Goal: Download file/media

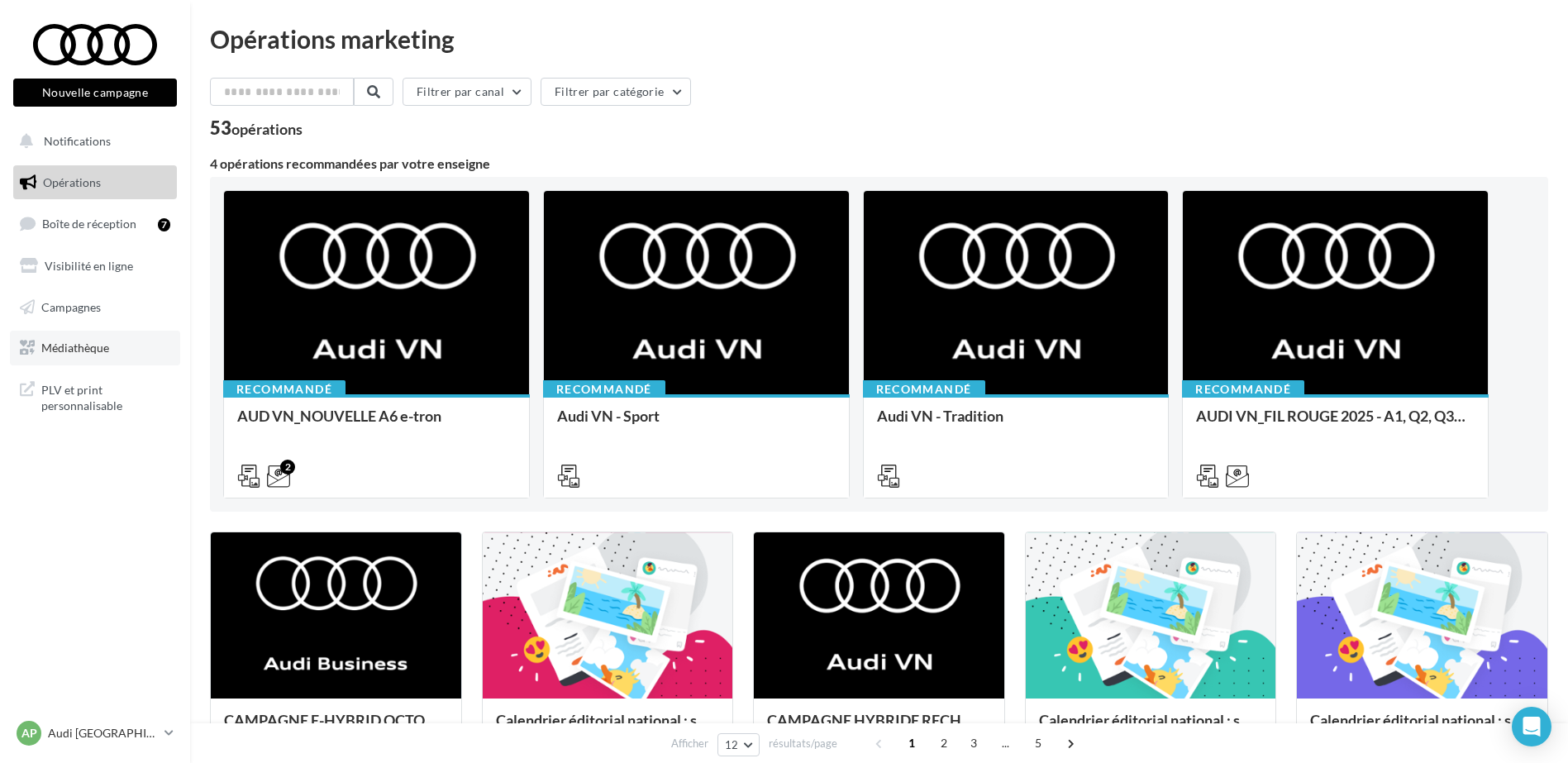
click at [67, 347] on span "Médiathèque" at bounding box center [75, 348] width 67 height 14
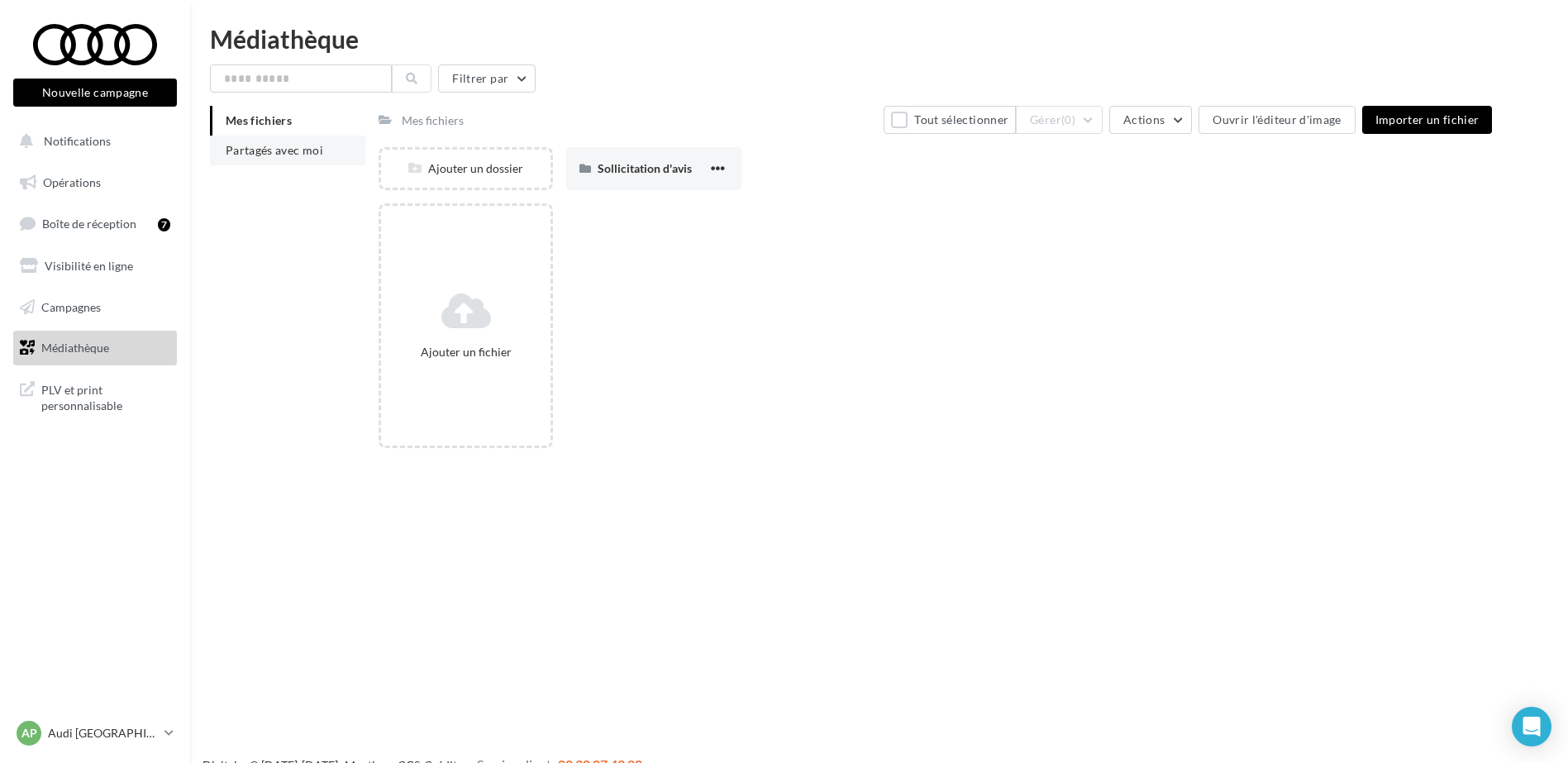
click at [290, 154] on span "Partagés avec moi" at bounding box center [274, 150] width 97 height 14
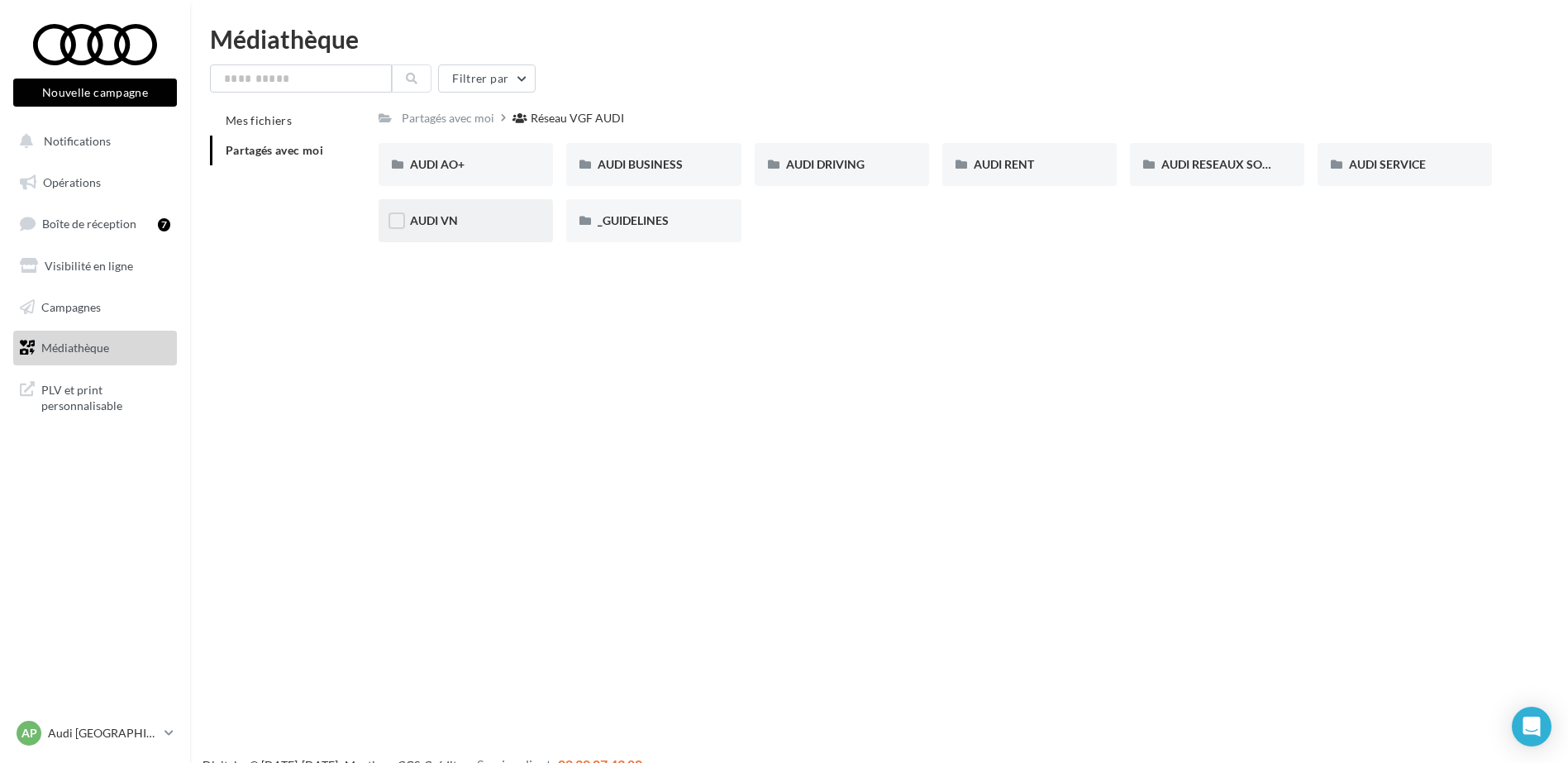
click at [455, 216] on span "AUDI VN" at bounding box center [433, 220] width 48 height 14
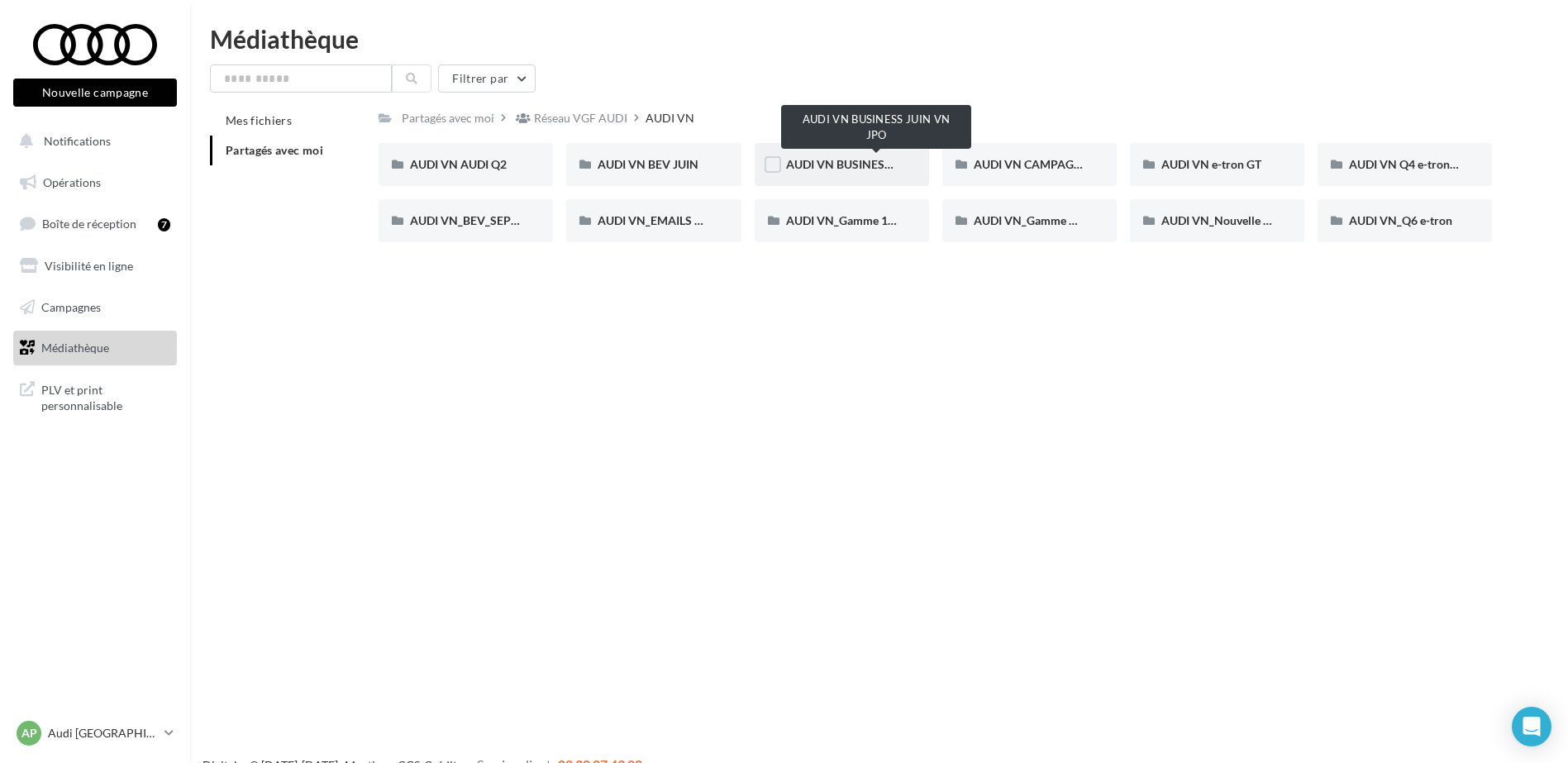
click at [862, 164] on span "AUDI VN BUSINESS JUIN VN JPO" at bounding box center [874, 164] width 177 height 14
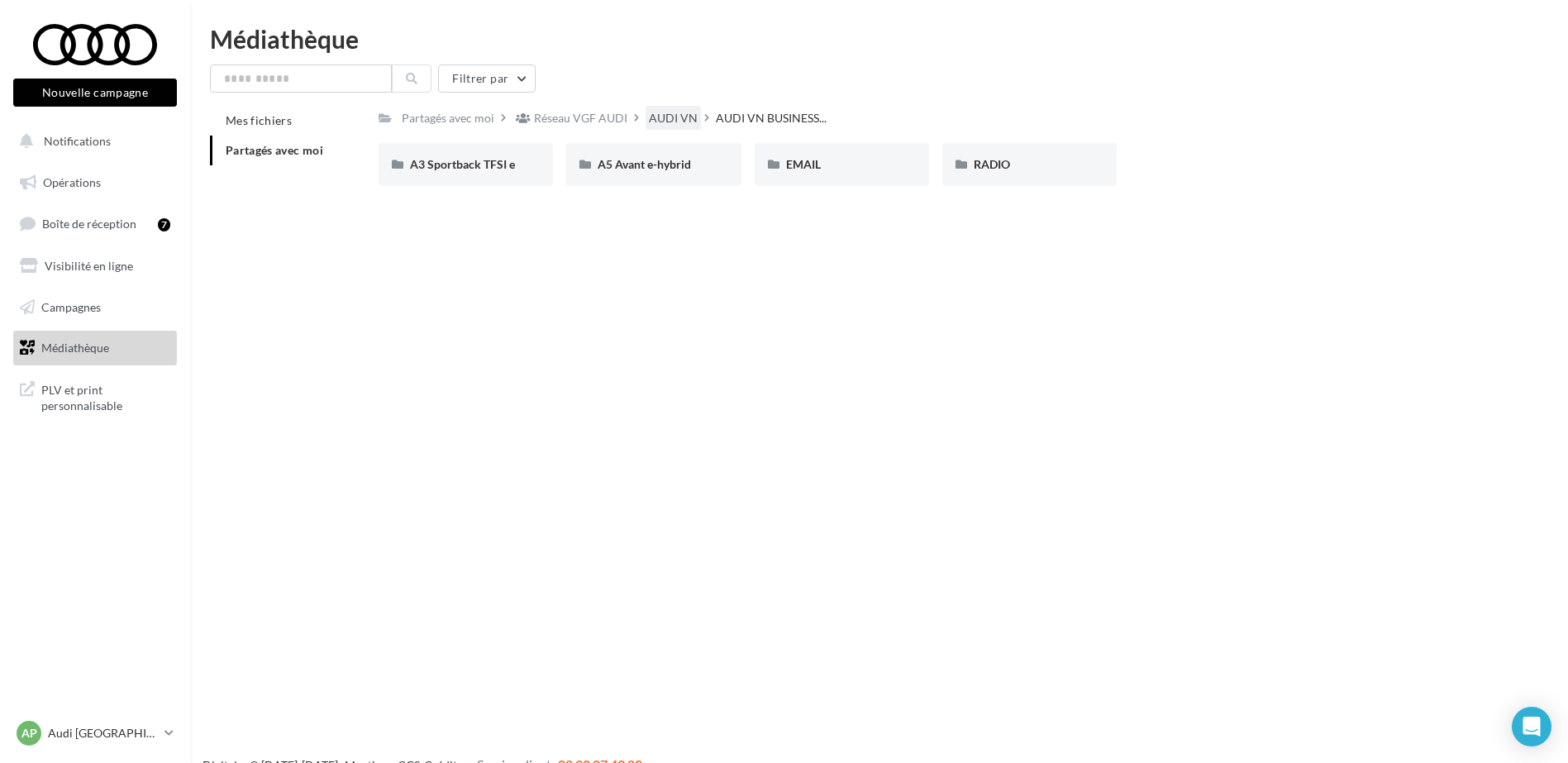
click at [674, 118] on div "AUDI VN" at bounding box center [673, 118] width 49 height 16
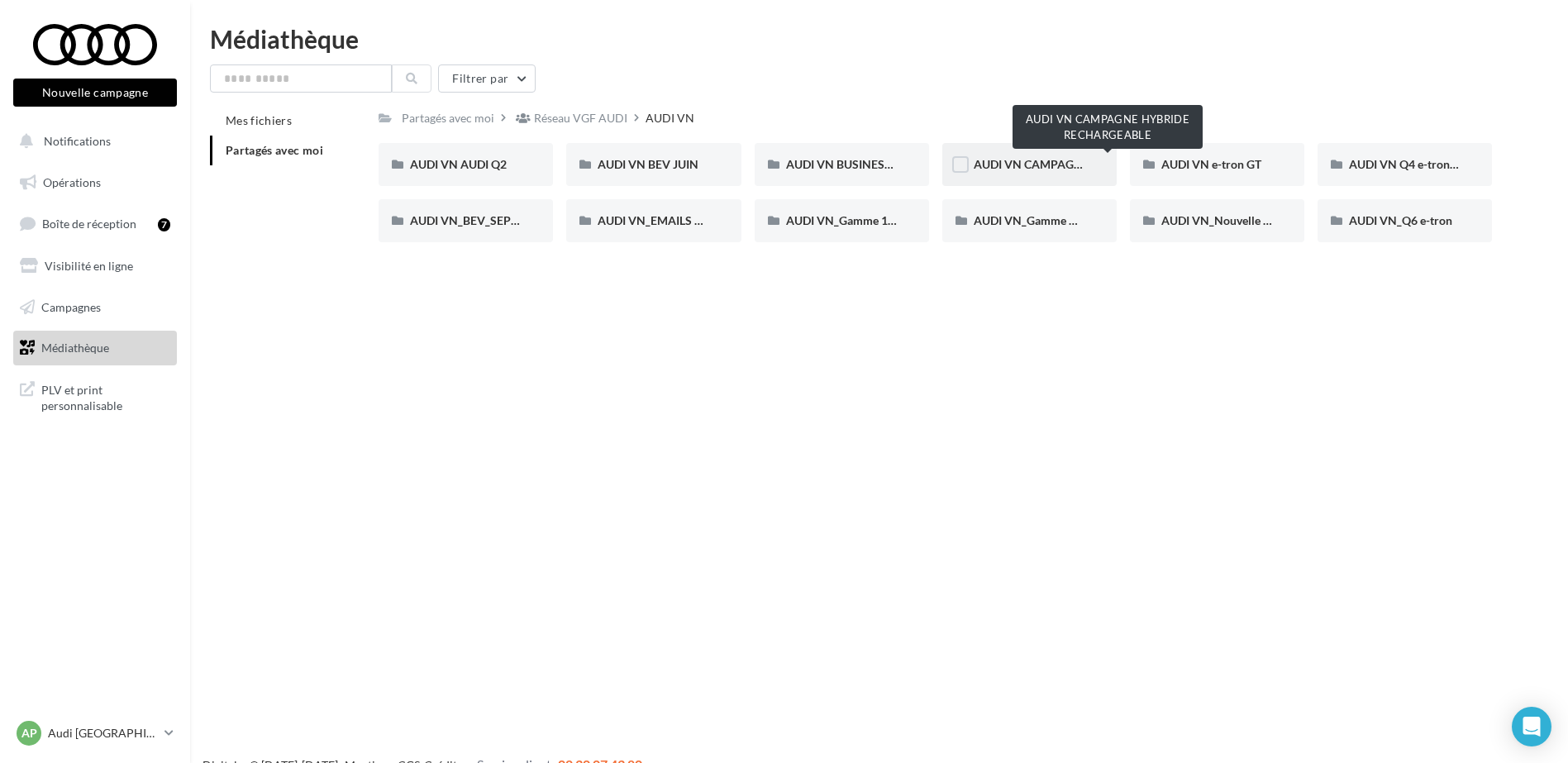
click at [1050, 164] on span "AUDI VN CAMPAGNE HYBRIDE RECHARGEABLE" at bounding box center [1103, 164] width 260 height 14
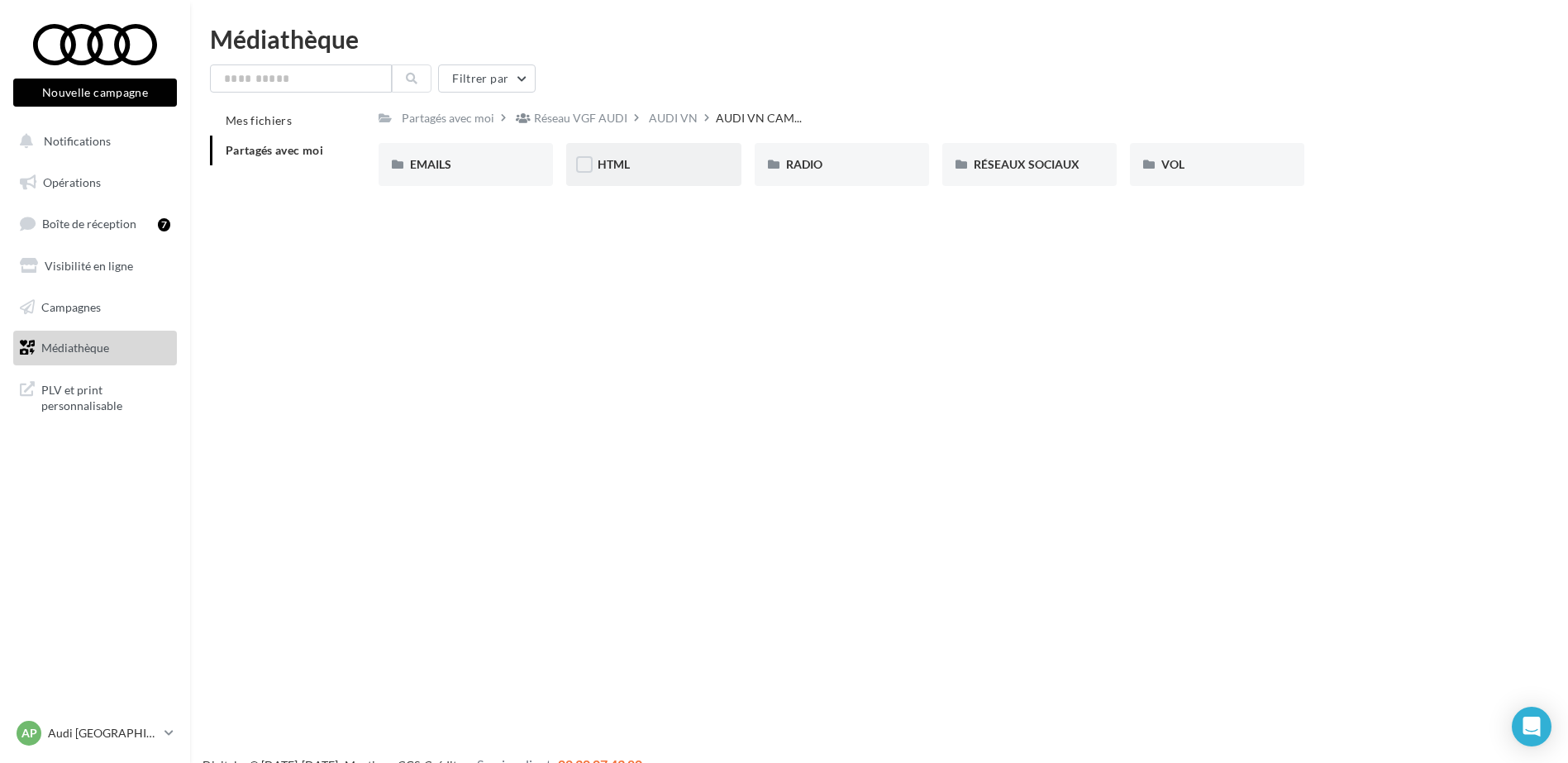
click at [631, 170] on div "HTML" at bounding box center [654, 164] width 111 height 16
click at [493, 162] on div "A3 TFSI e" at bounding box center [466, 164] width 111 height 16
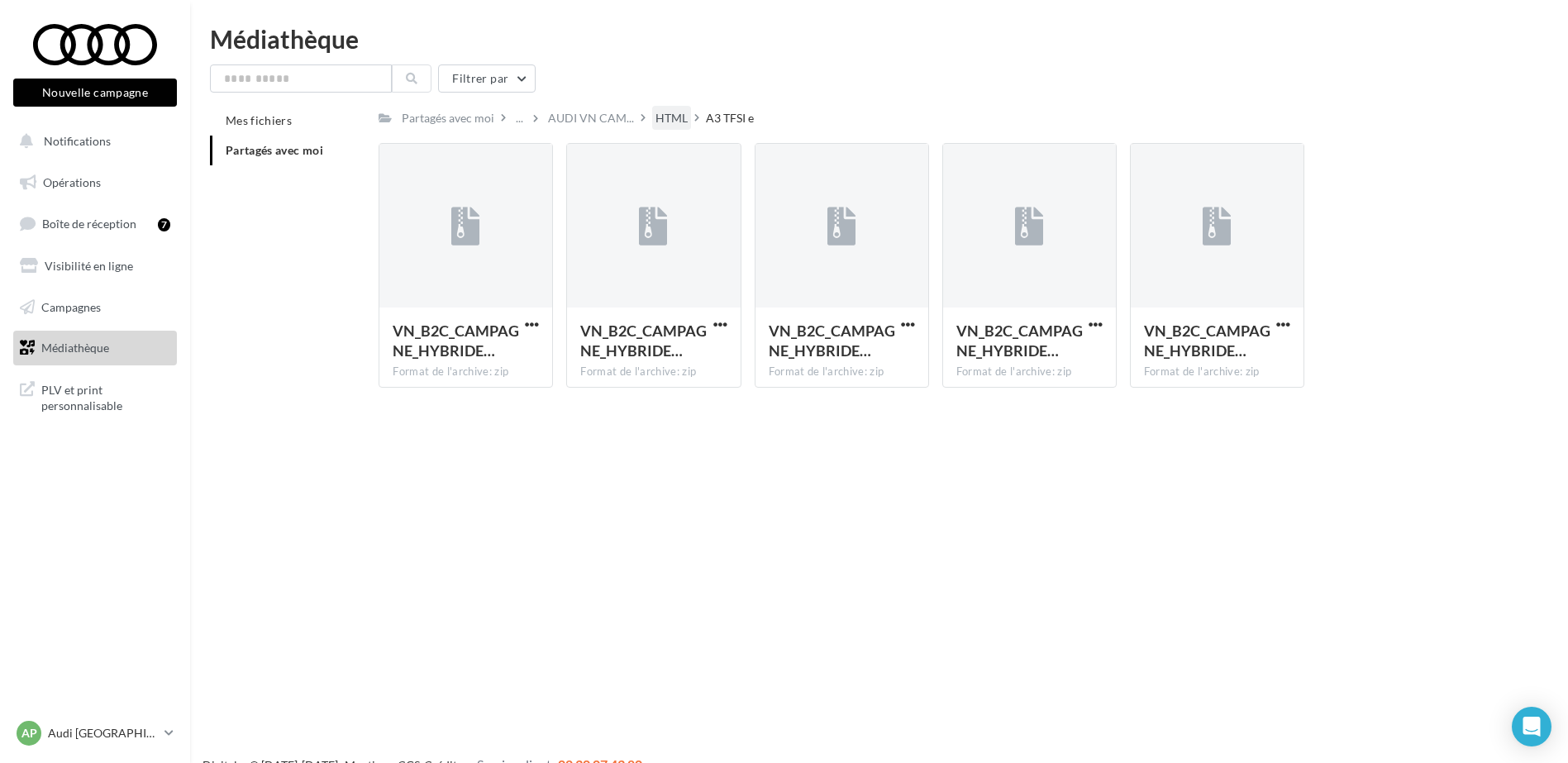
click at [681, 117] on div "HTML" at bounding box center [672, 118] width 32 height 16
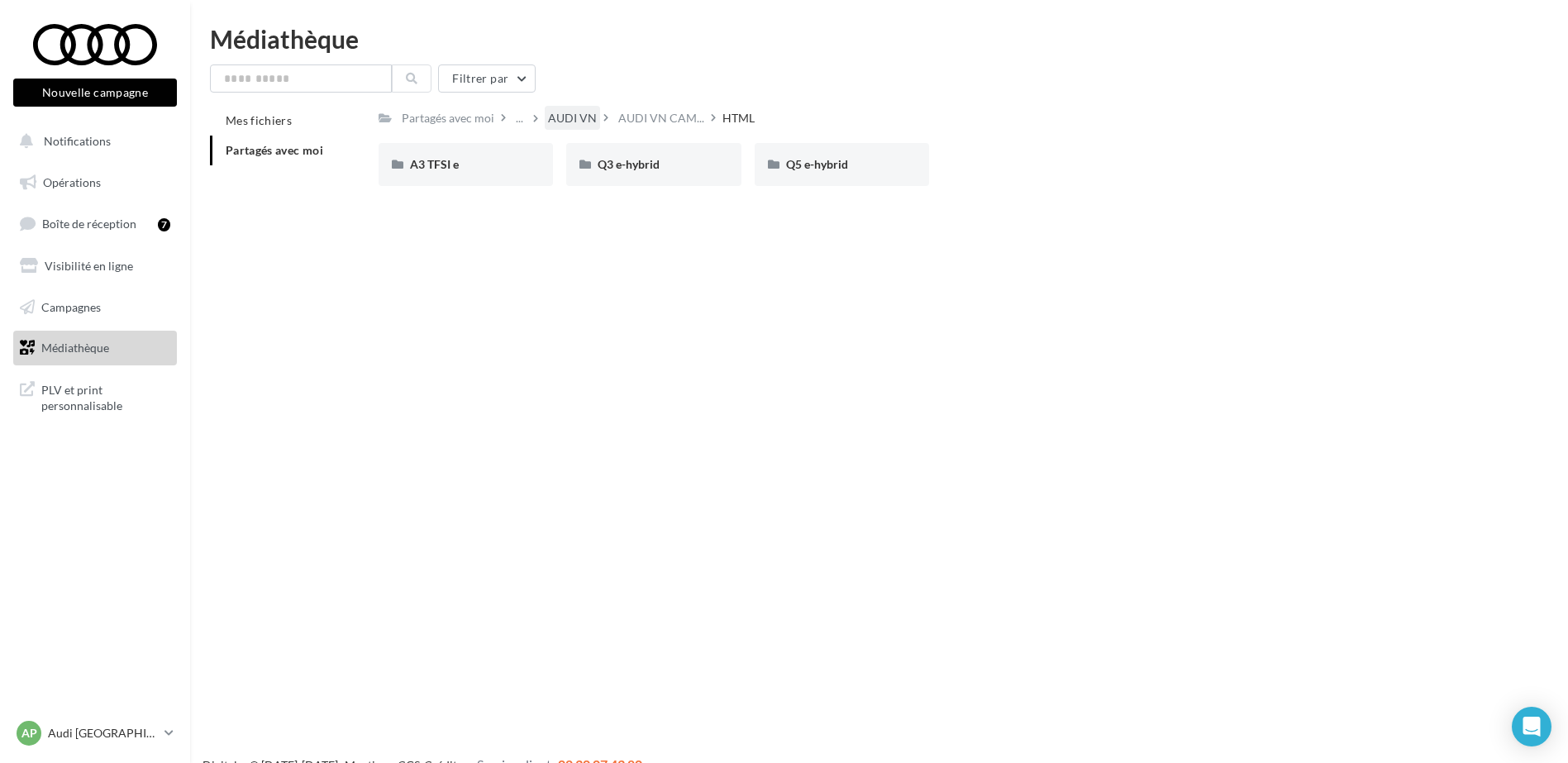
click at [558, 111] on div "AUDI VN" at bounding box center [573, 118] width 49 height 16
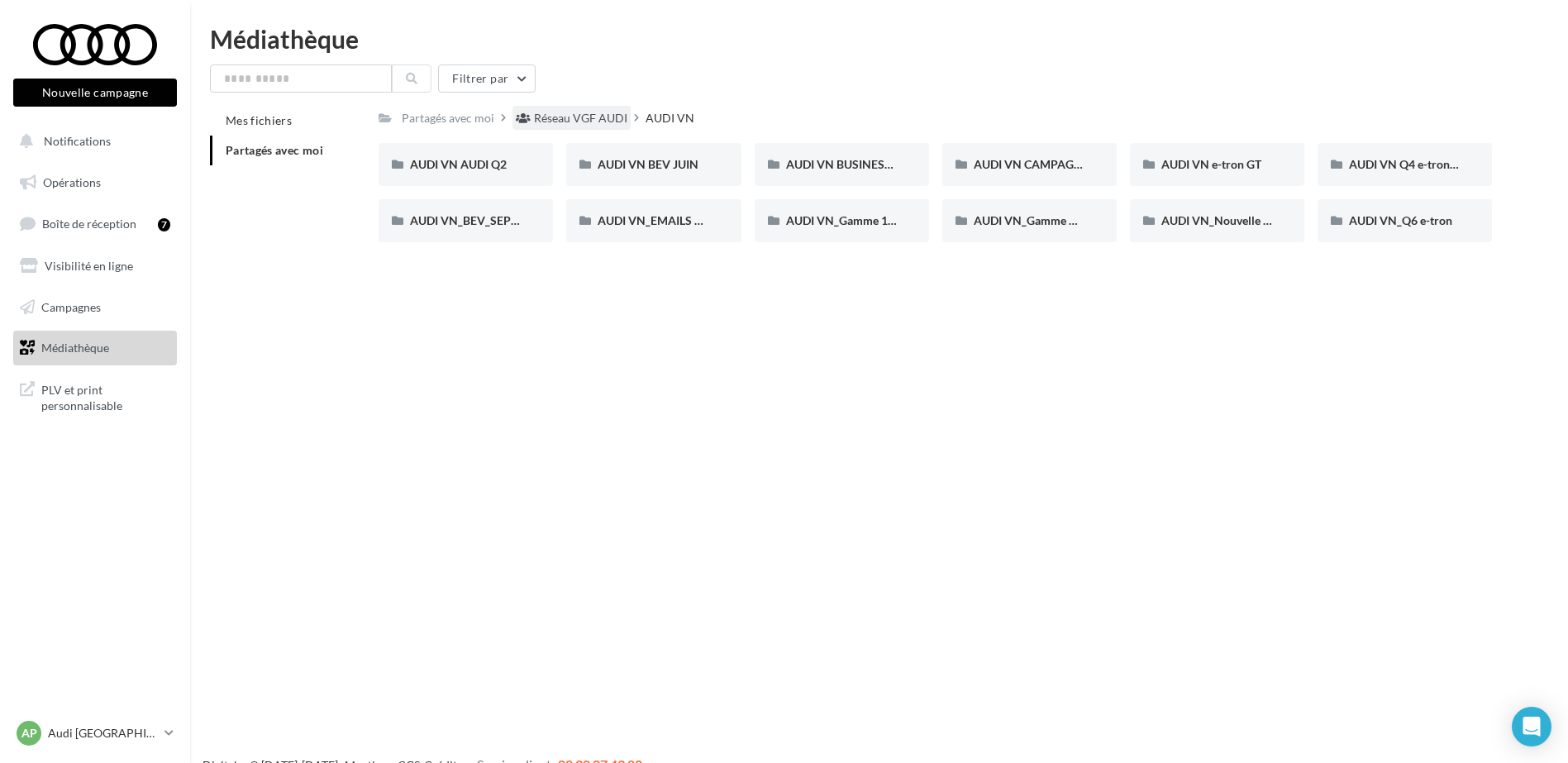
click at [573, 111] on div "Réseau VGF AUDI" at bounding box center [581, 118] width 94 height 16
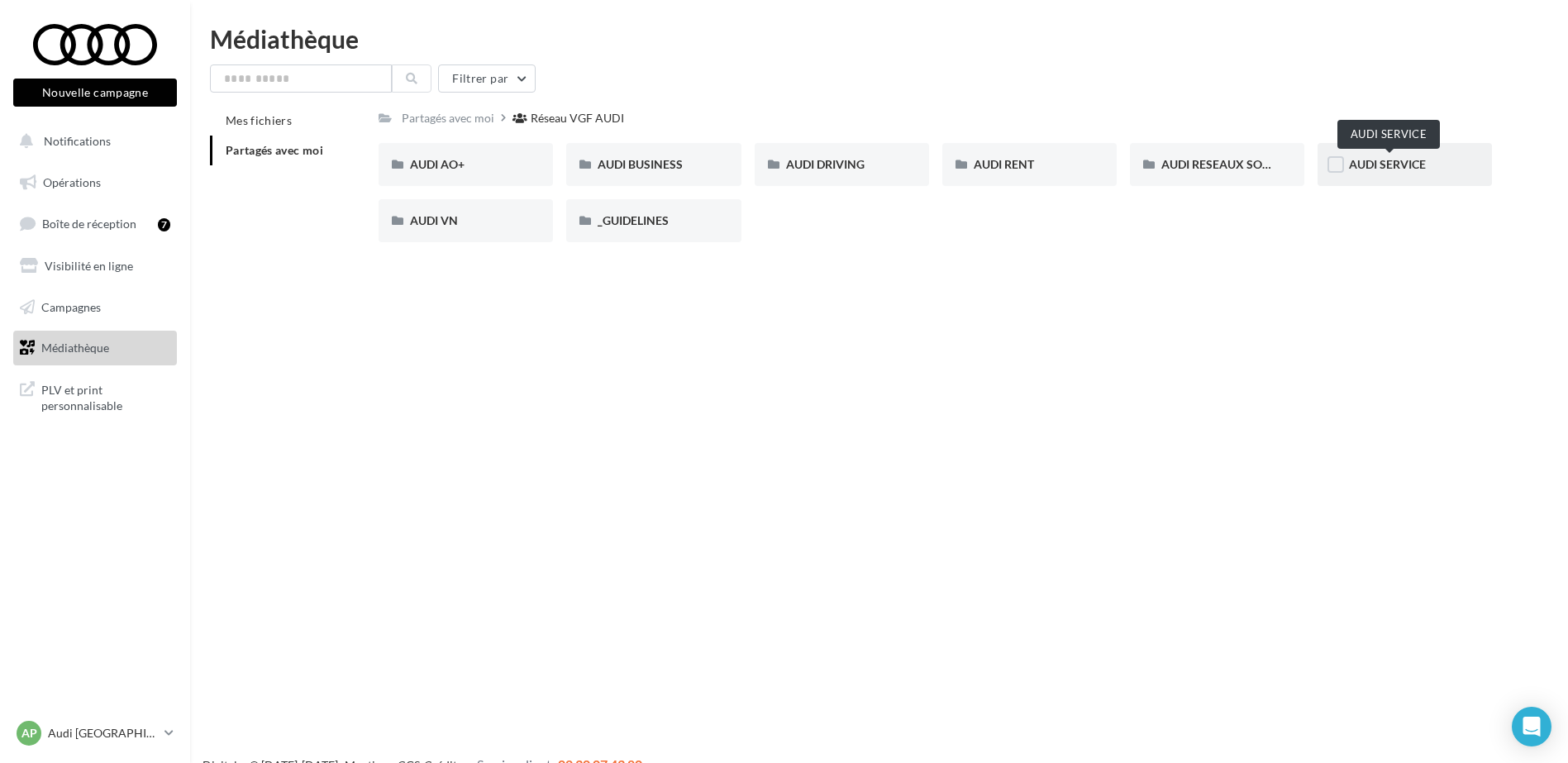
click at [1422, 164] on span "AUDI SERVICE" at bounding box center [1388, 164] width 77 height 14
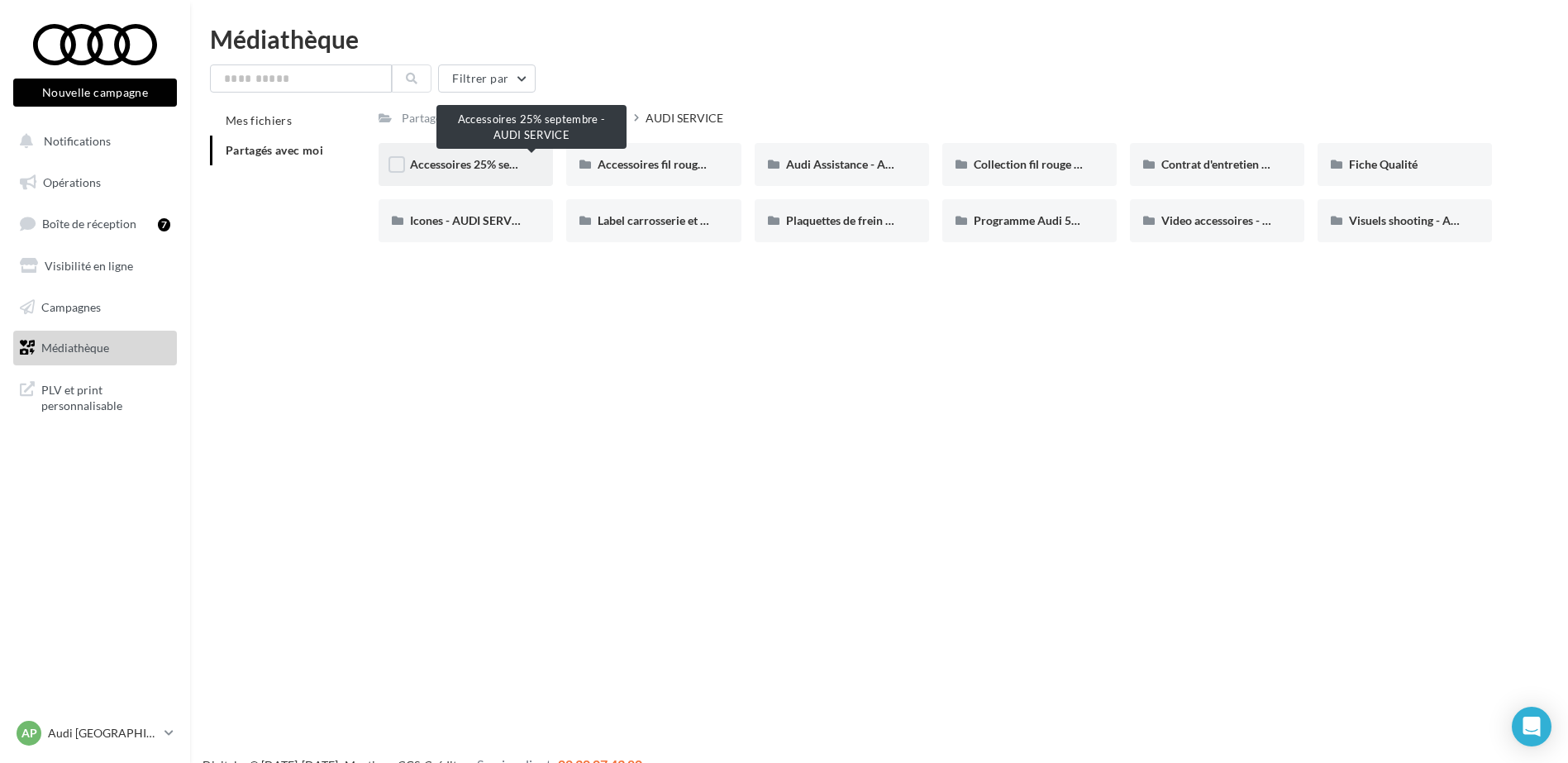
click at [499, 170] on span "Accessoires 25% septembre - AUDI SERVICE" at bounding box center [524, 164] width 229 height 14
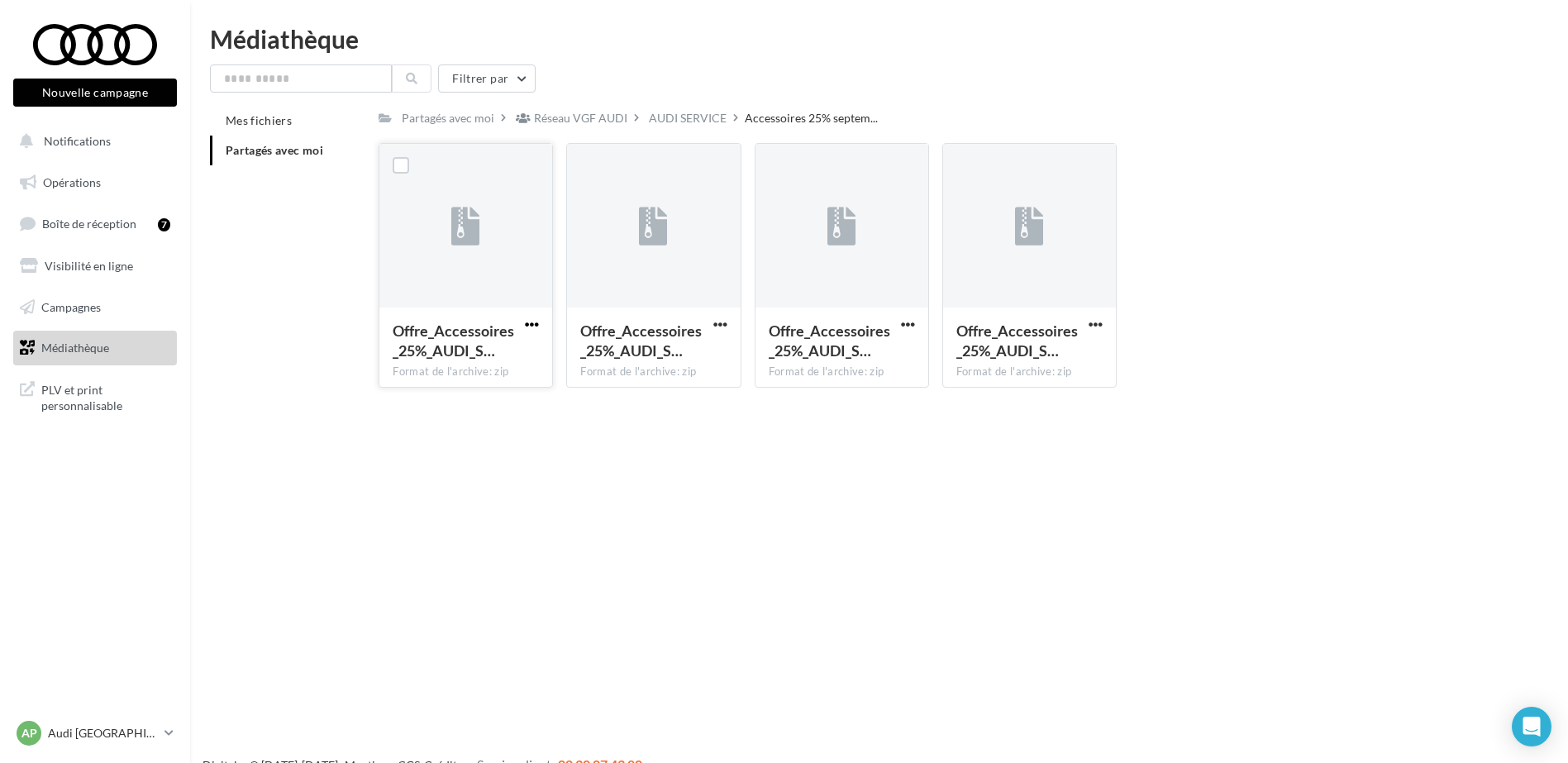
click at [531, 320] on span "button" at bounding box center [532, 324] width 14 height 14
click at [512, 342] on button "Télécharger" at bounding box center [459, 357] width 165 height 43
click at [724, 324] on span "button" at bounding box center [721, 324] width 14 height 14
click at [673, 349] on button "Télécharger" at bounding box center [648, 357] width 165 height 43
click at [1148, 503] on div "Nouvelle campagne Nouvelle campagne Notifications Opérations Boîte de réception…" at bounding box center [784, 407] width 1568 height 763
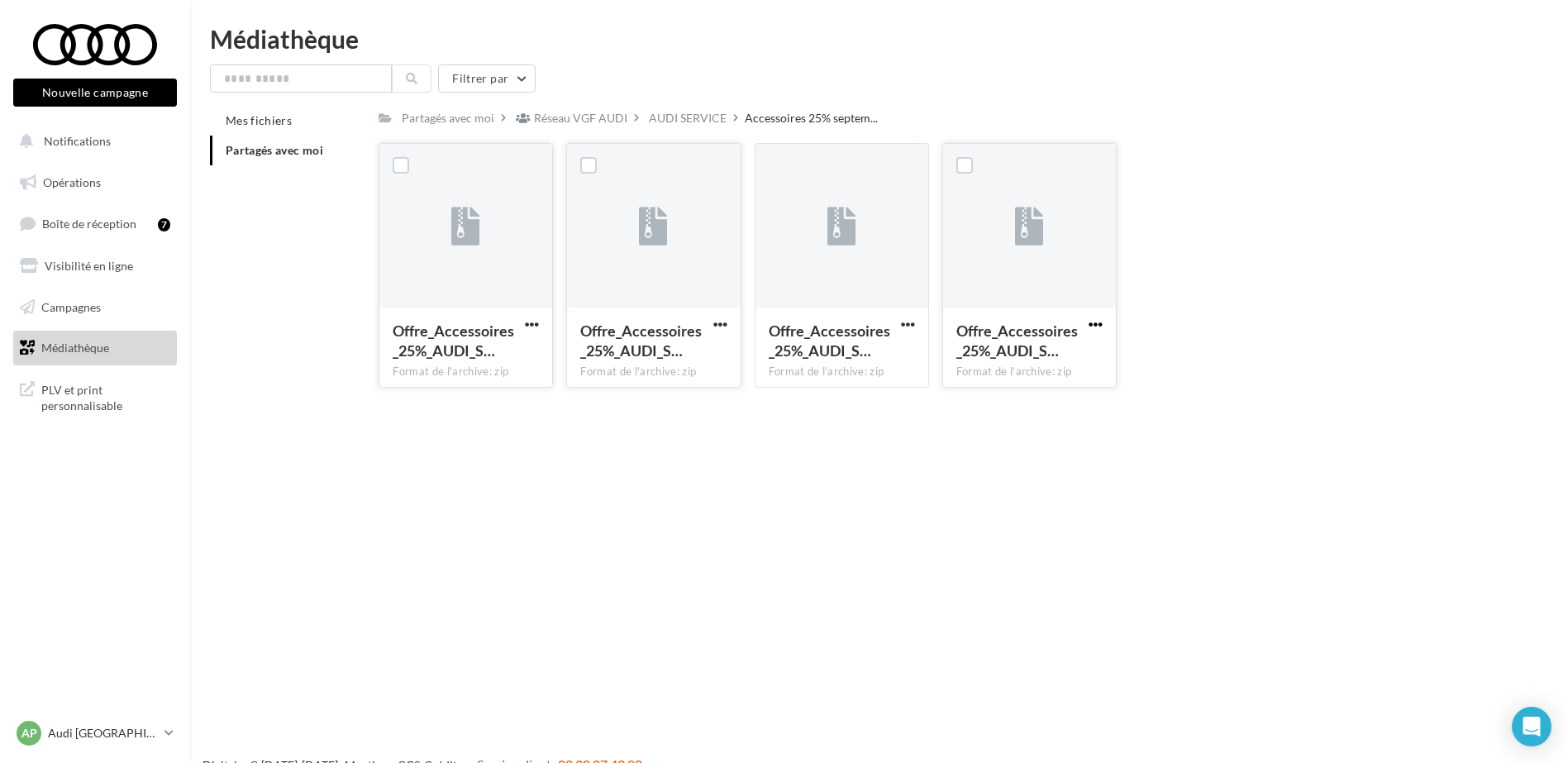
click at [1100, 324] on span "button" at bounding box center [1096, 324] width 14 height 14
click at [1056, 352] on button "Télécharger" at bounding box center [1023, 357] width 165 height 43
click at [654, 118] on div "AUDI SERVICE" at bounding box center [688, 118] width 77 height 16
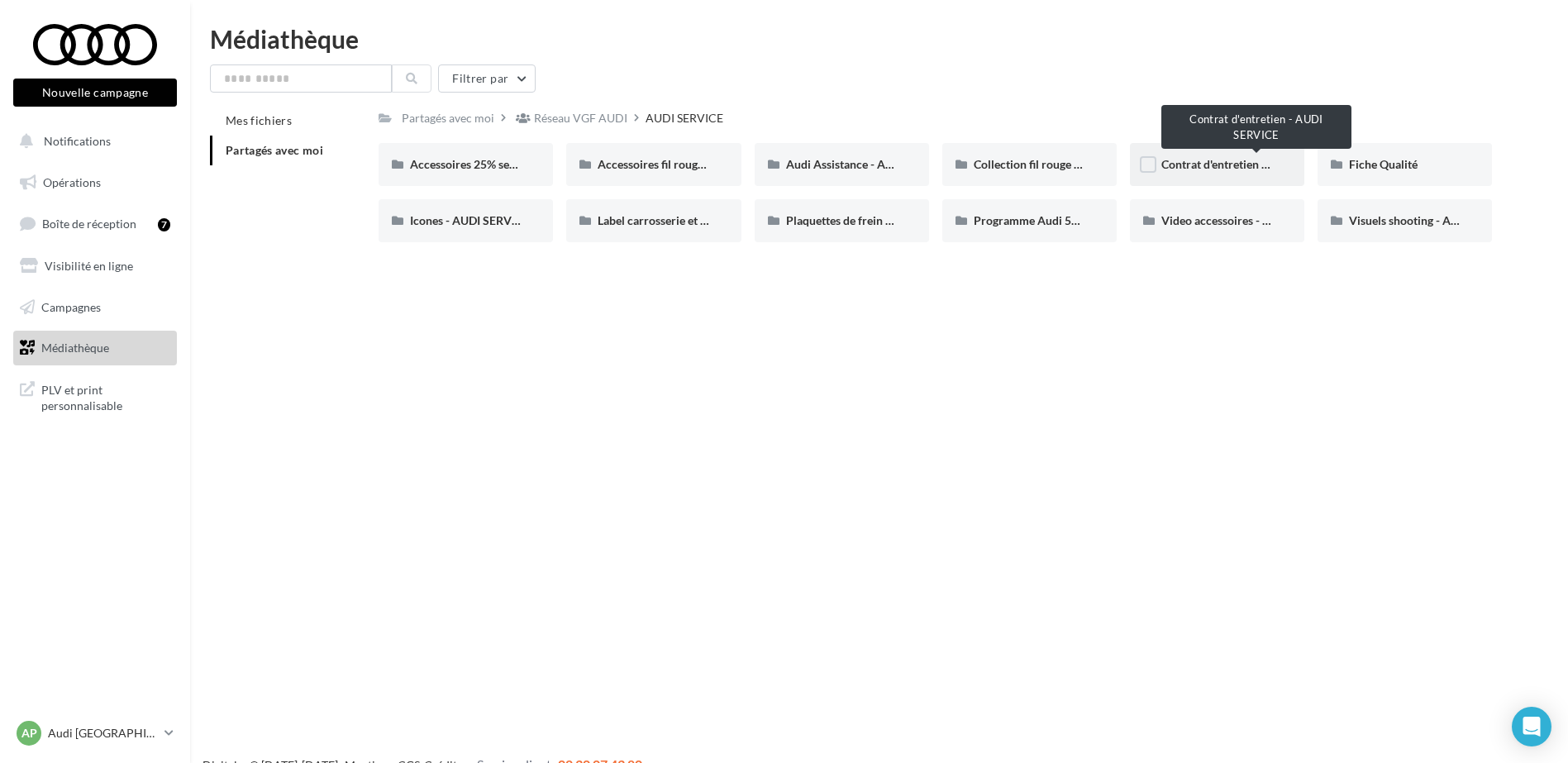
click at [1234, 161] on span "Contrat d'entretien - AUDI SERVICE" at bounding box center [1253, 164] width 183 height 14
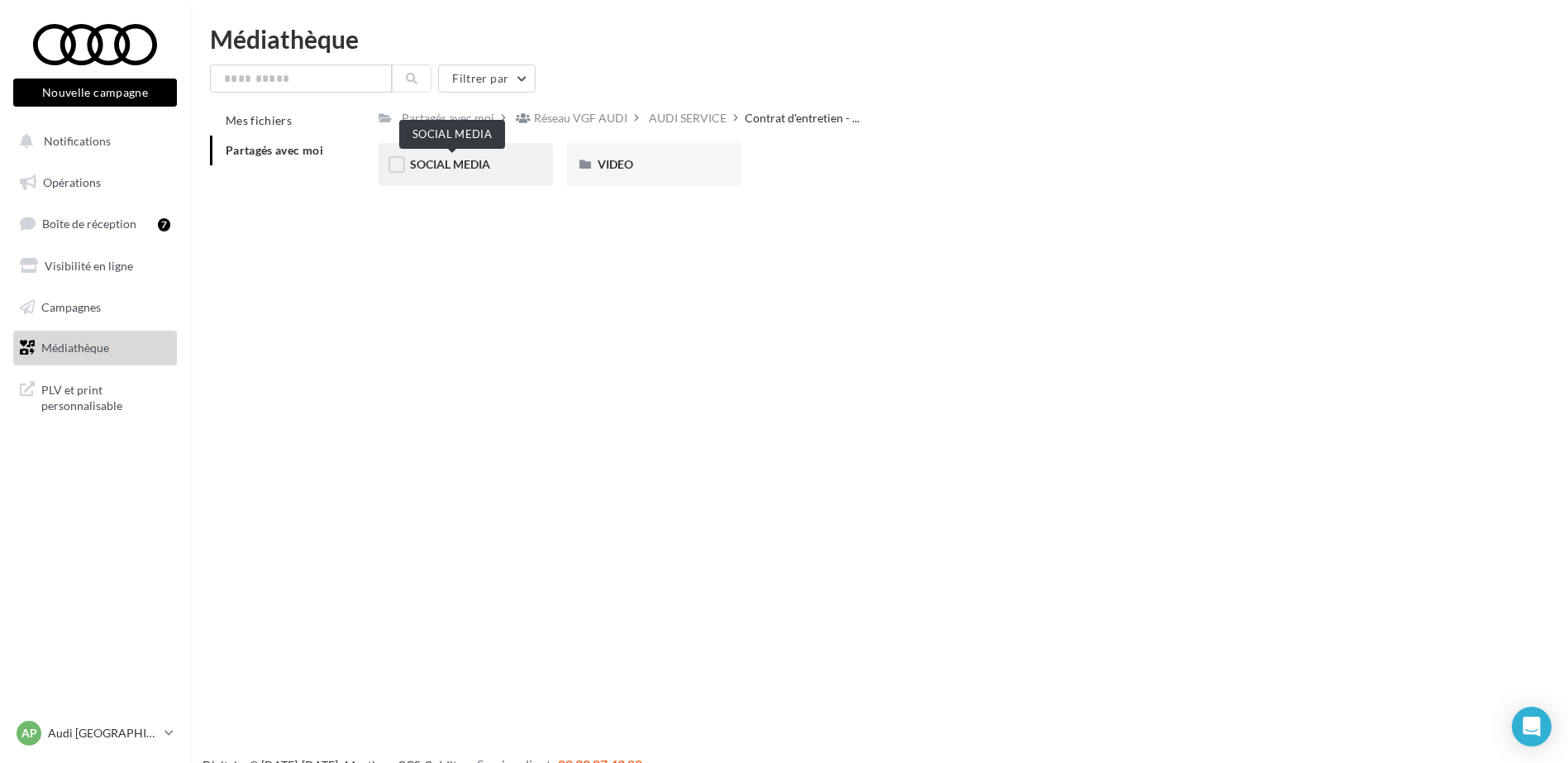
click at [484, 163] on span "SOCIAL MEDIA" at bounding box center [450, 164] width 80 height 14
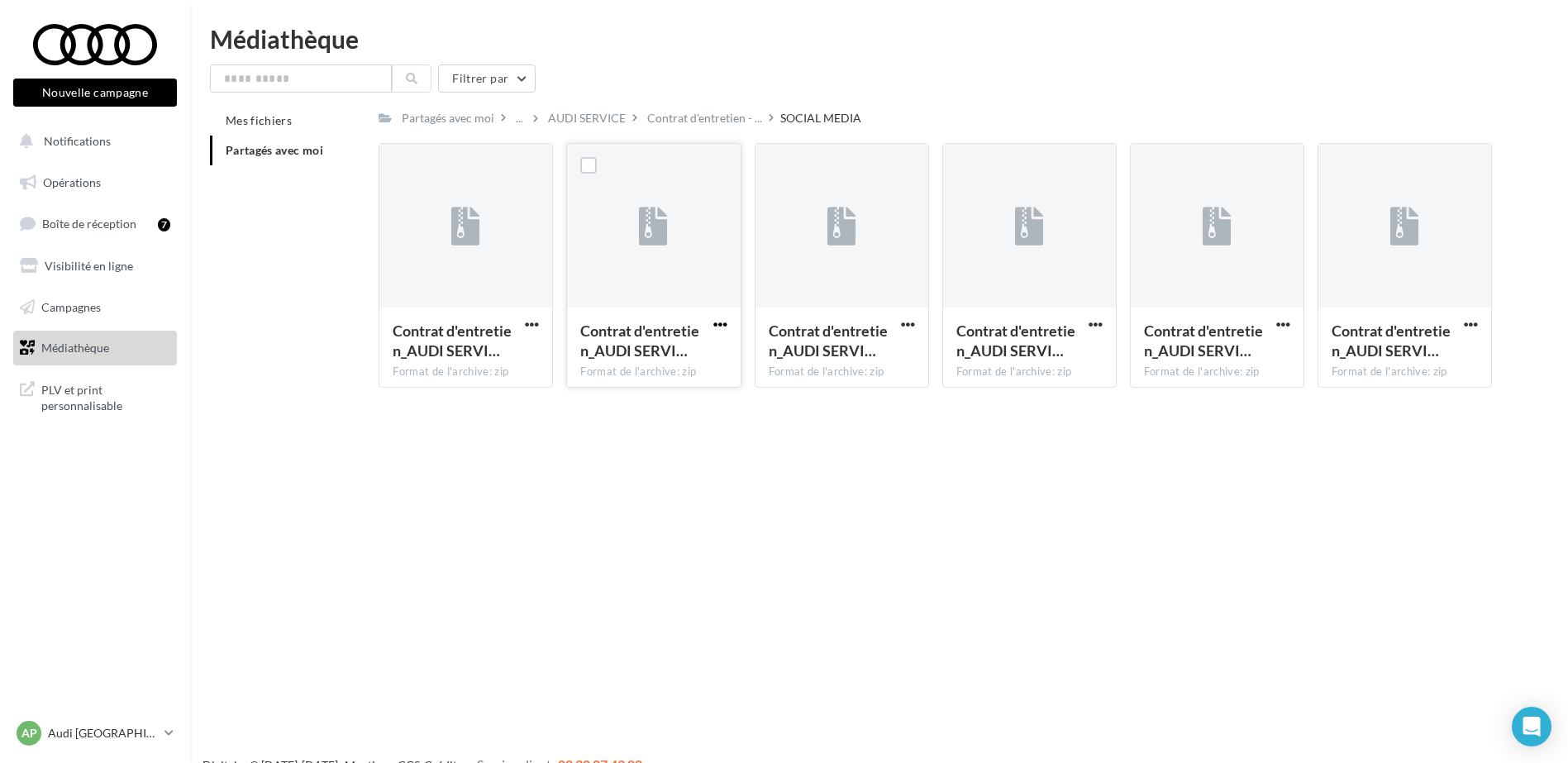
click at [714, 317] on span "button" at bounding box center [721, 324] width 14 height 14
click at [1095, 321] on span "button" at bounding box center [1096, 324] width 14 height 14
click at [1029, 353] on button "Télécharger" at bounding box center [1023, 357] width 165 height 43
click at [1532, 348] on div "Mes fichiers Partagés avec moi Partagés avec moi ... AUDI SERVICE Contrat d'ent…" at bounding box center [886, 253] width 1351 height 295
click at [1283, 323] on span "button" at bounding box center [1284, 324] width 14 height 14
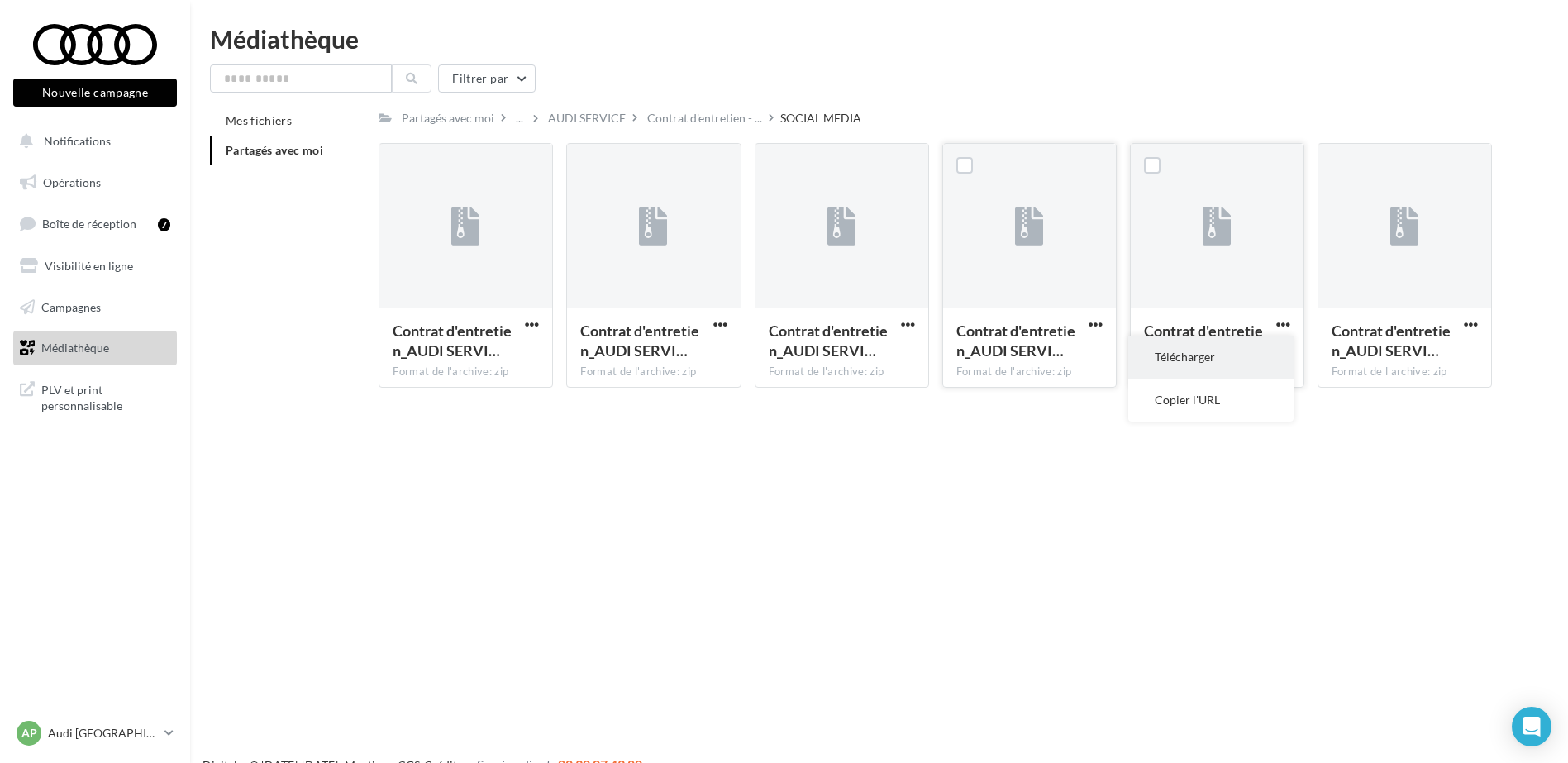
click at [1232, 344] on button "Télécharger" at bounding box center [1211, 357] width 165 height 43
